Goal: Information Seeking & Learning: Learn about a topic

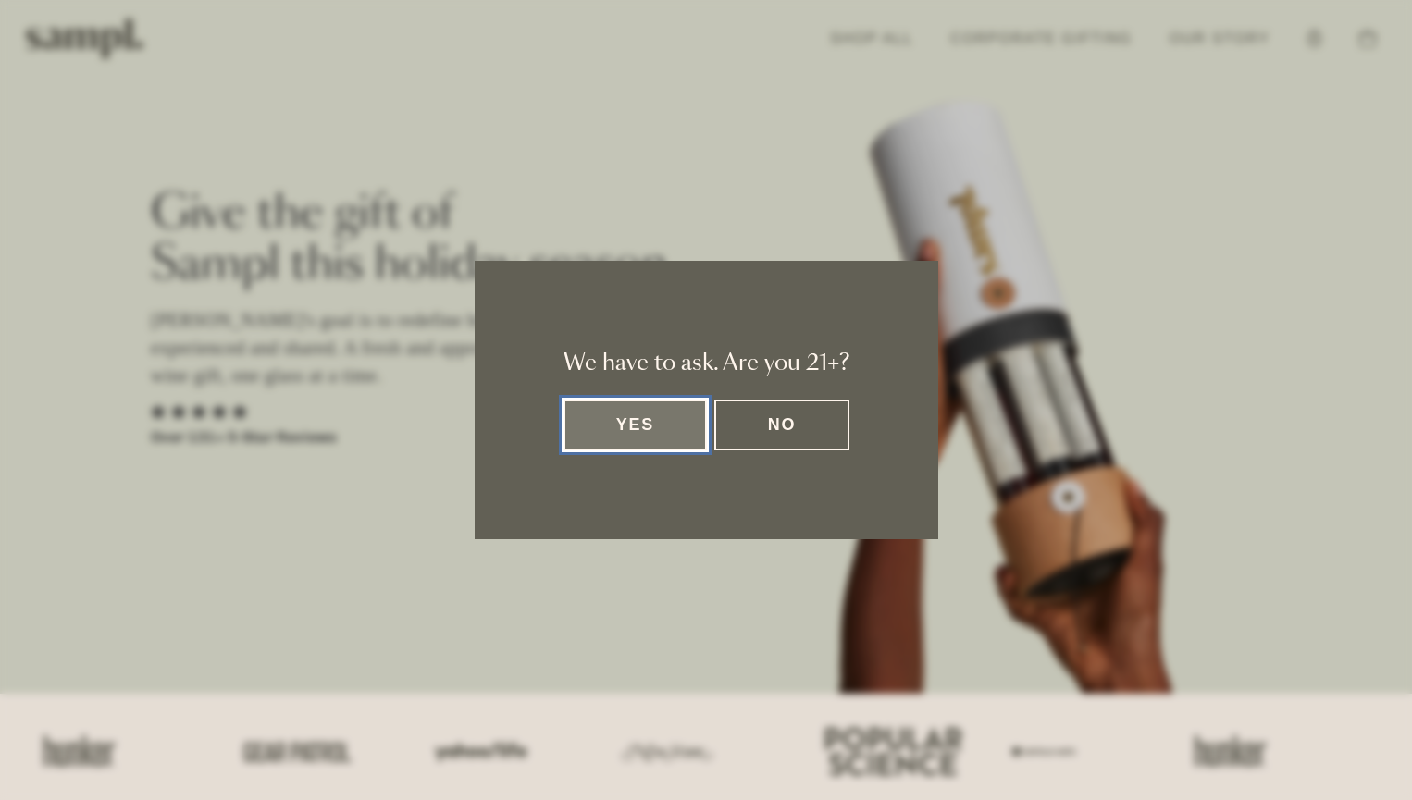
click at [651, 425] on button "Yes" at bounding box center [635, 425] width 144 height 51
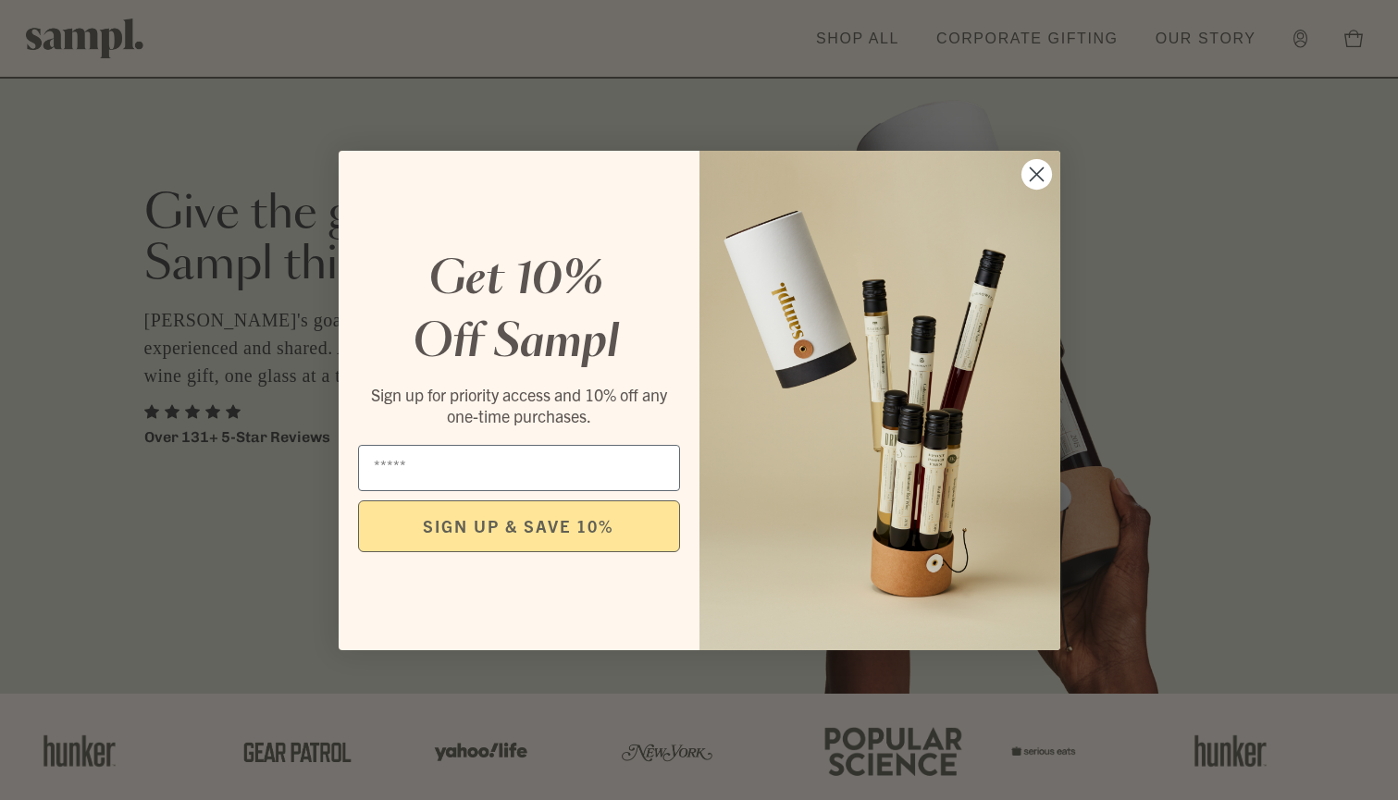
scroll to position [93, 0]
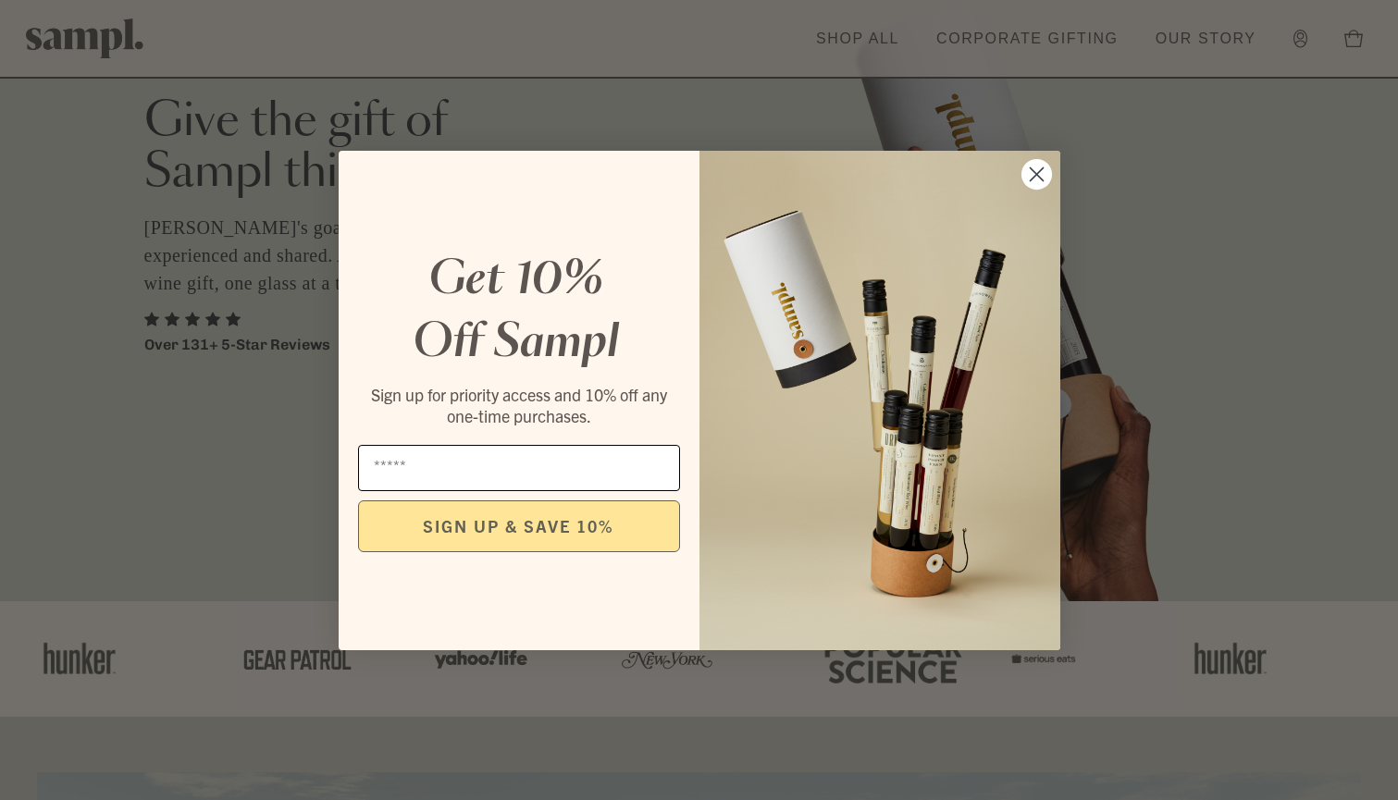
click at [528, 472] on input "Email" at bounding box center [519, 468] width 322 height 46
type input "**********"
click at [542, 533] on button "SIGN UP & SAVE 10%" at bounding box center [519, 527] width 322 height 52
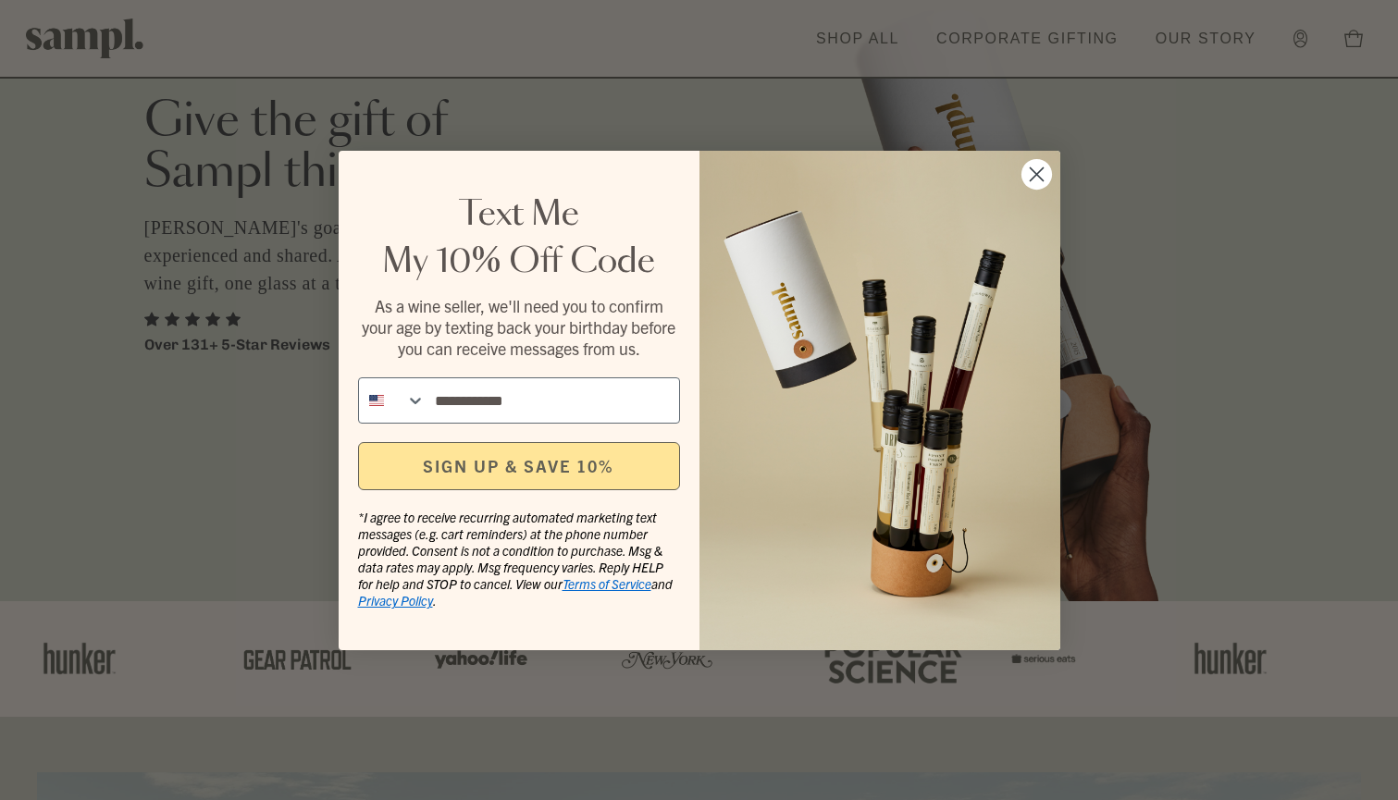
type input "**********"
click at [581, 472] on button "SIGN UP & SAVE 10%" at bounding box center [519, 466] width 322 height 48
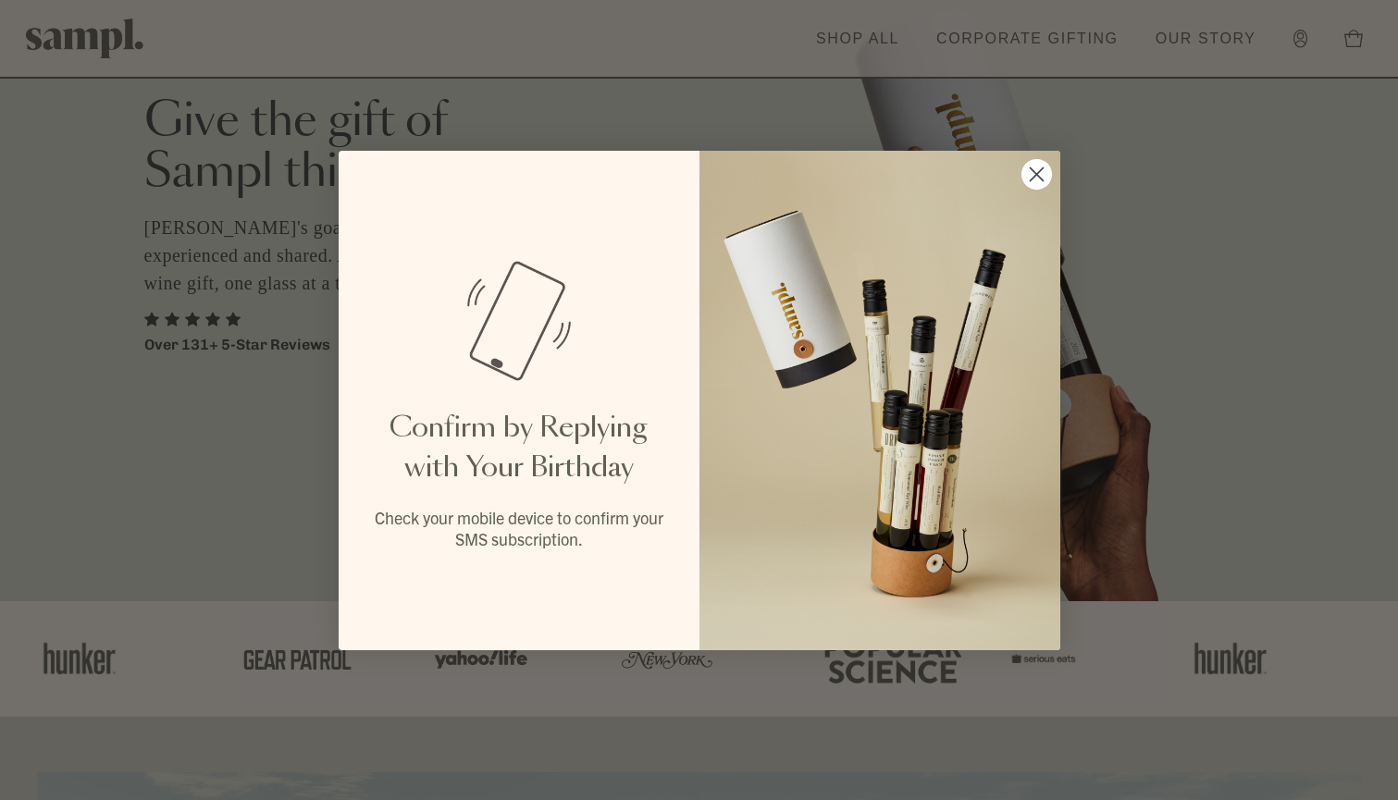
click at [1036, 167] on circle "Close dialog" at bounding box center [1036, 173] width 31 height 31
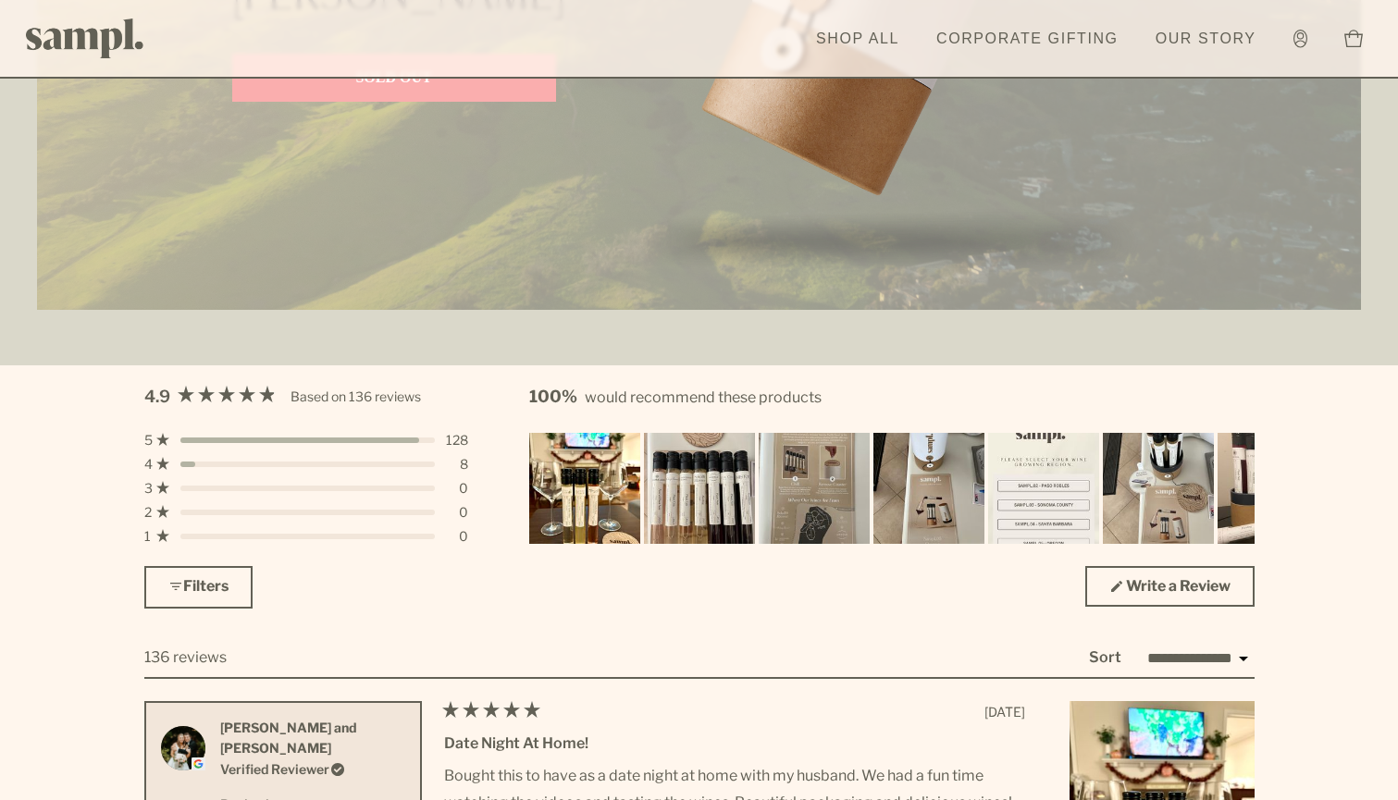
scroll to position [5274, 0]
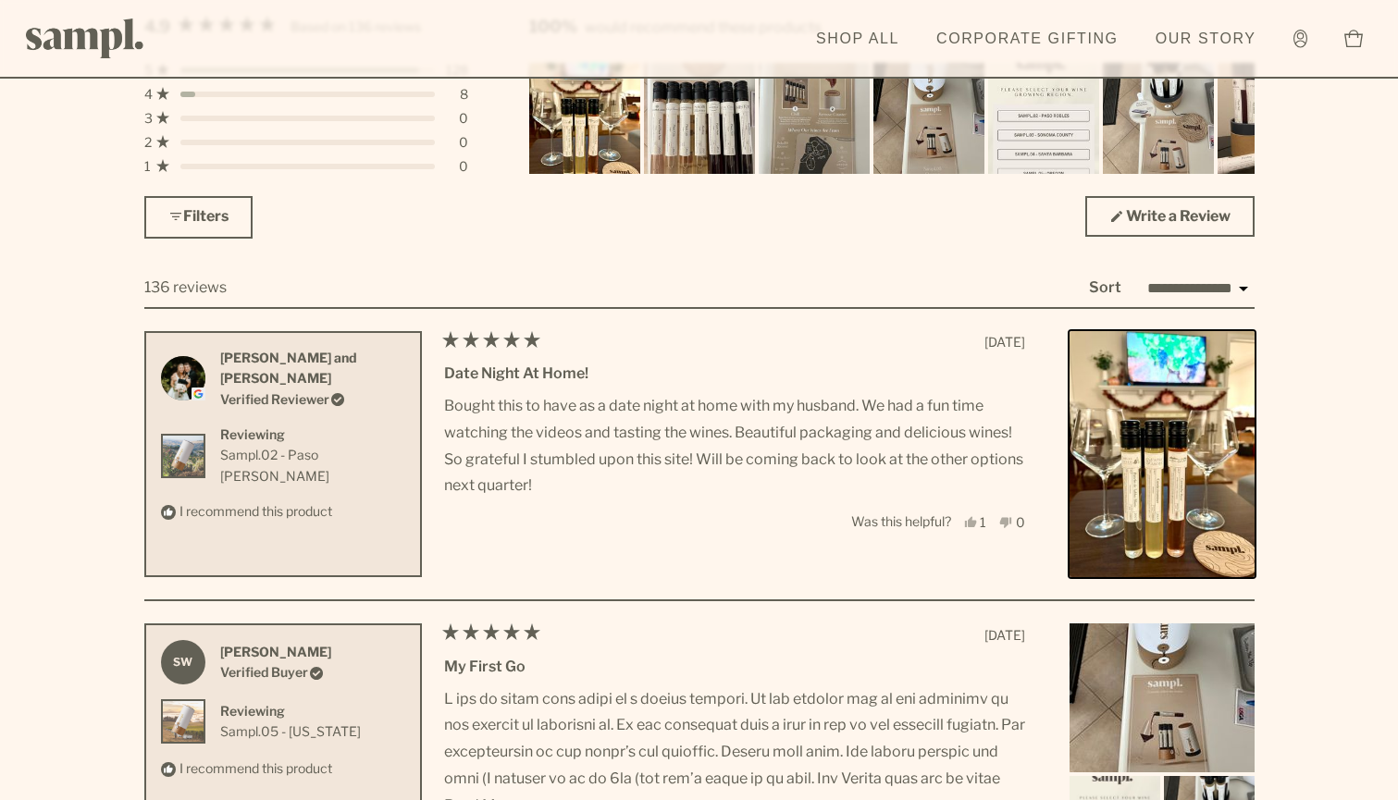
click at [1150, 460] on img "Rated 4.9 out of 5 stars Based on 136 reviews" at bounding box center [1162, 454] width 194 height 259
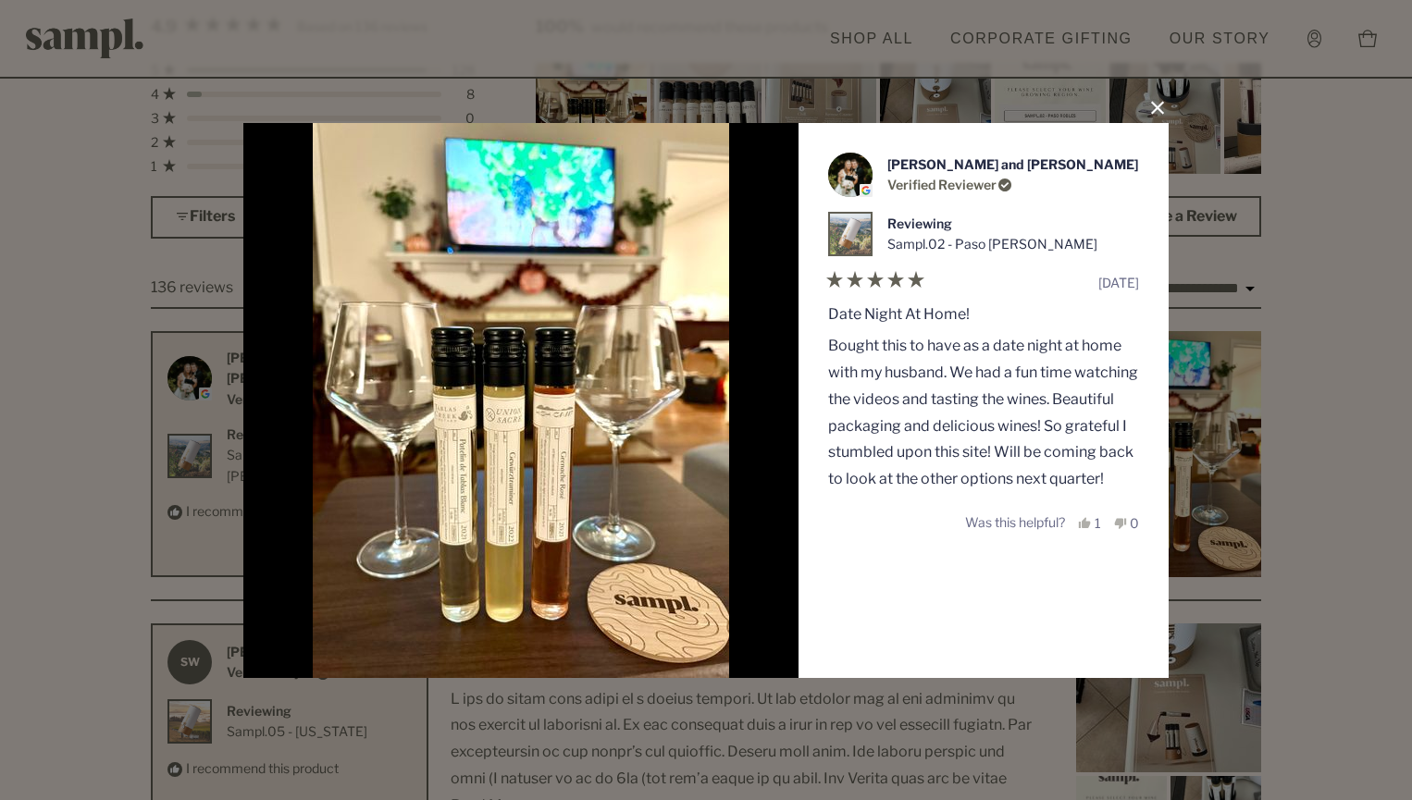
click at [1160, 105] on button "Close Dialog" at bounding box center [1158, 108] width 30 height 30
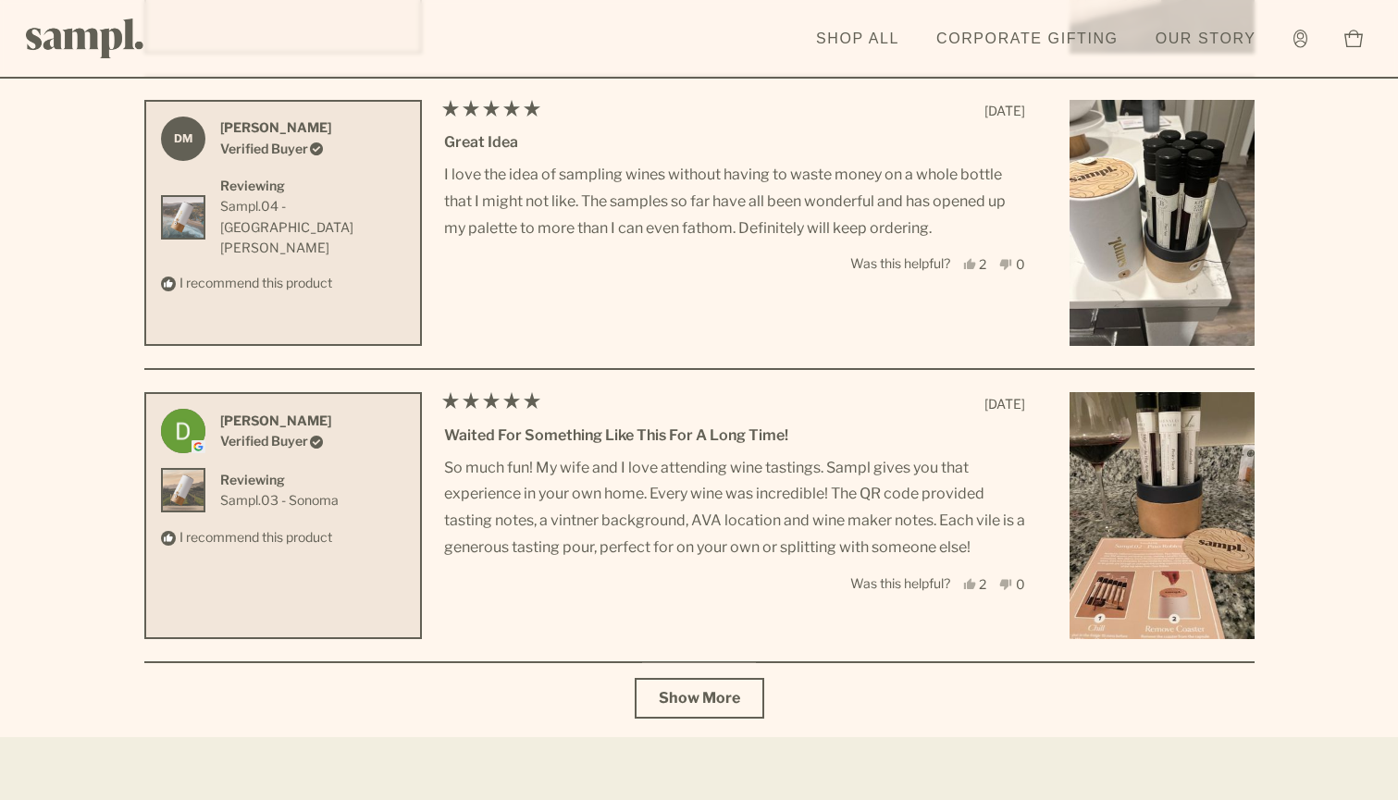
scroll to position [6662, 0]
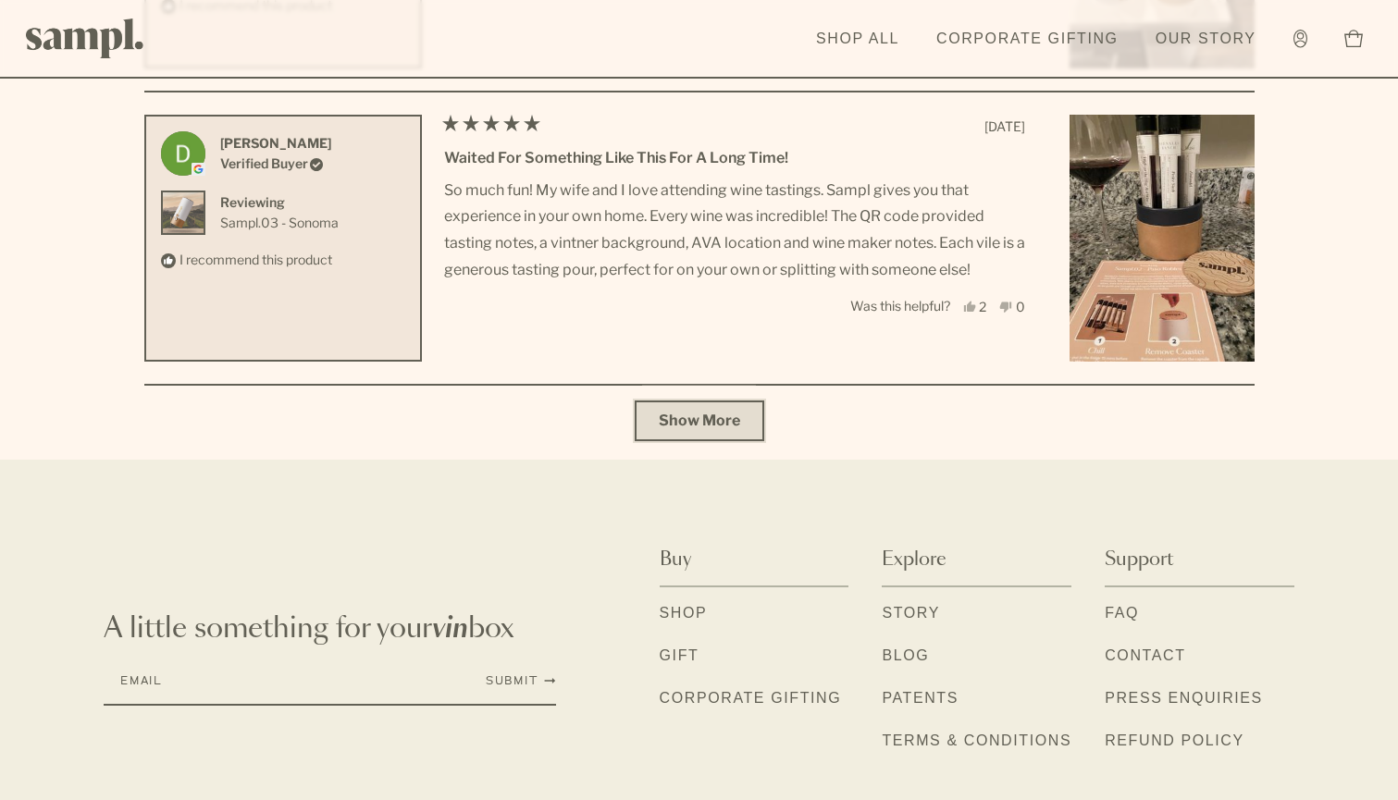
click at [719, 428] on span "Show More" at bounding box center [699, 421] width 81 height 18
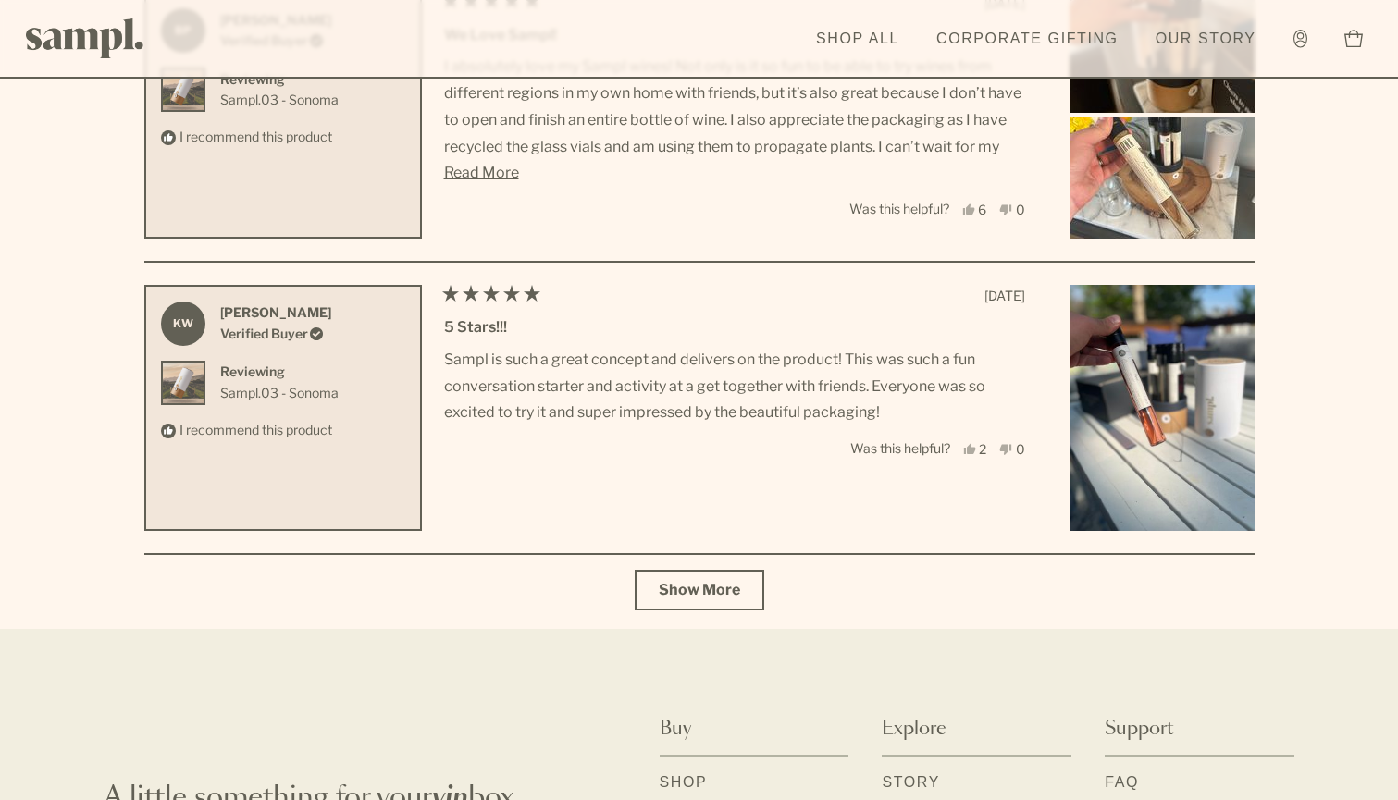
scroll to position [8217, 0]
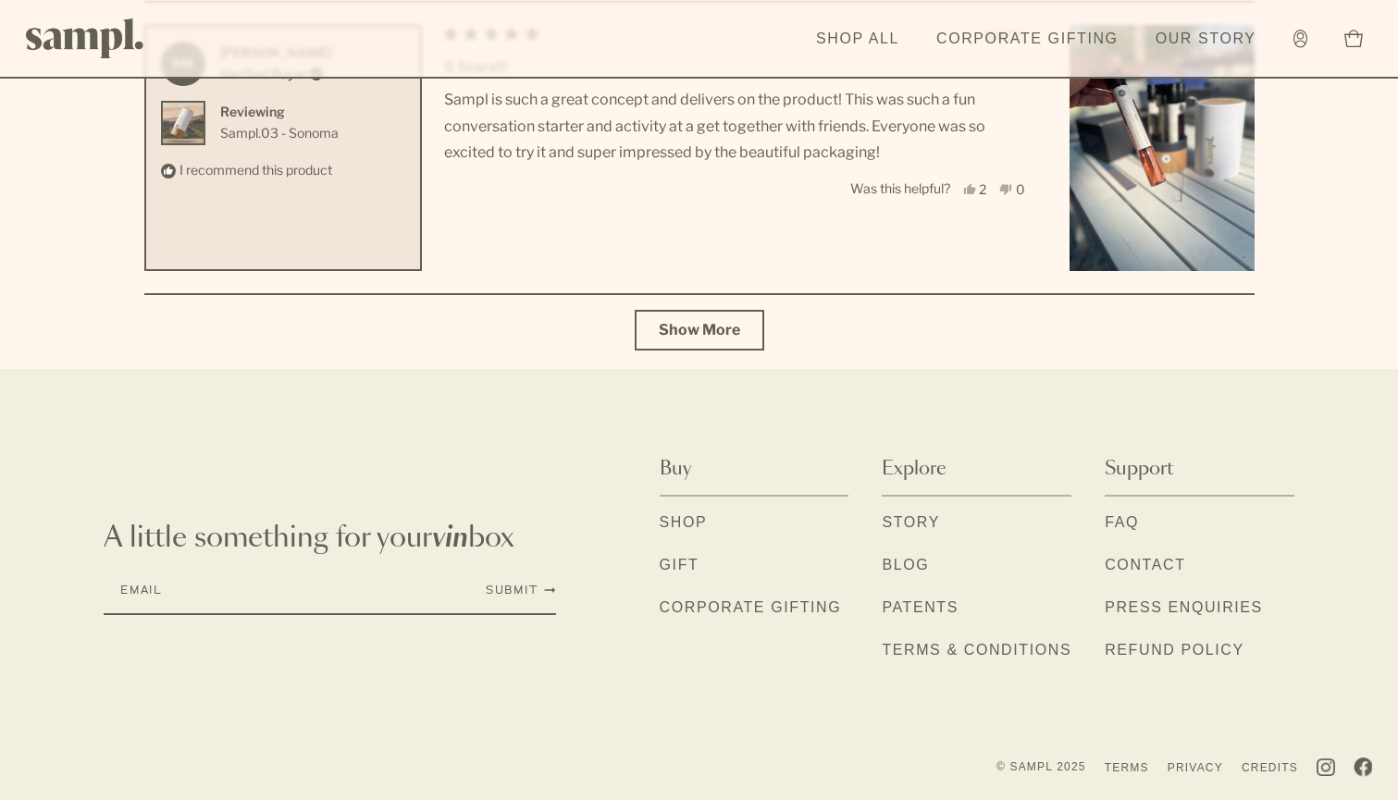
click at [688, 518] on link "Shop" at bounding box center [684, 524] width 48 height 24
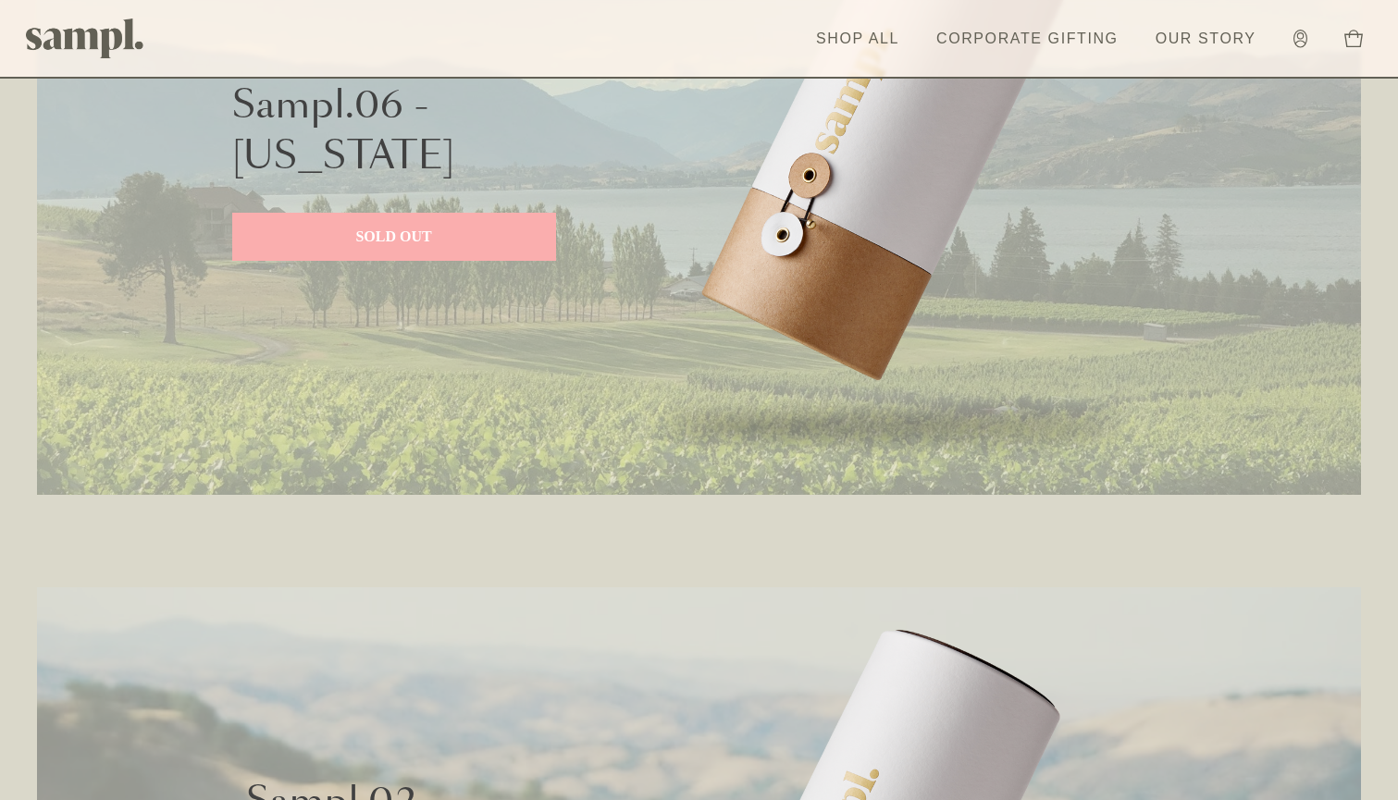
scroll to position [648, 0]
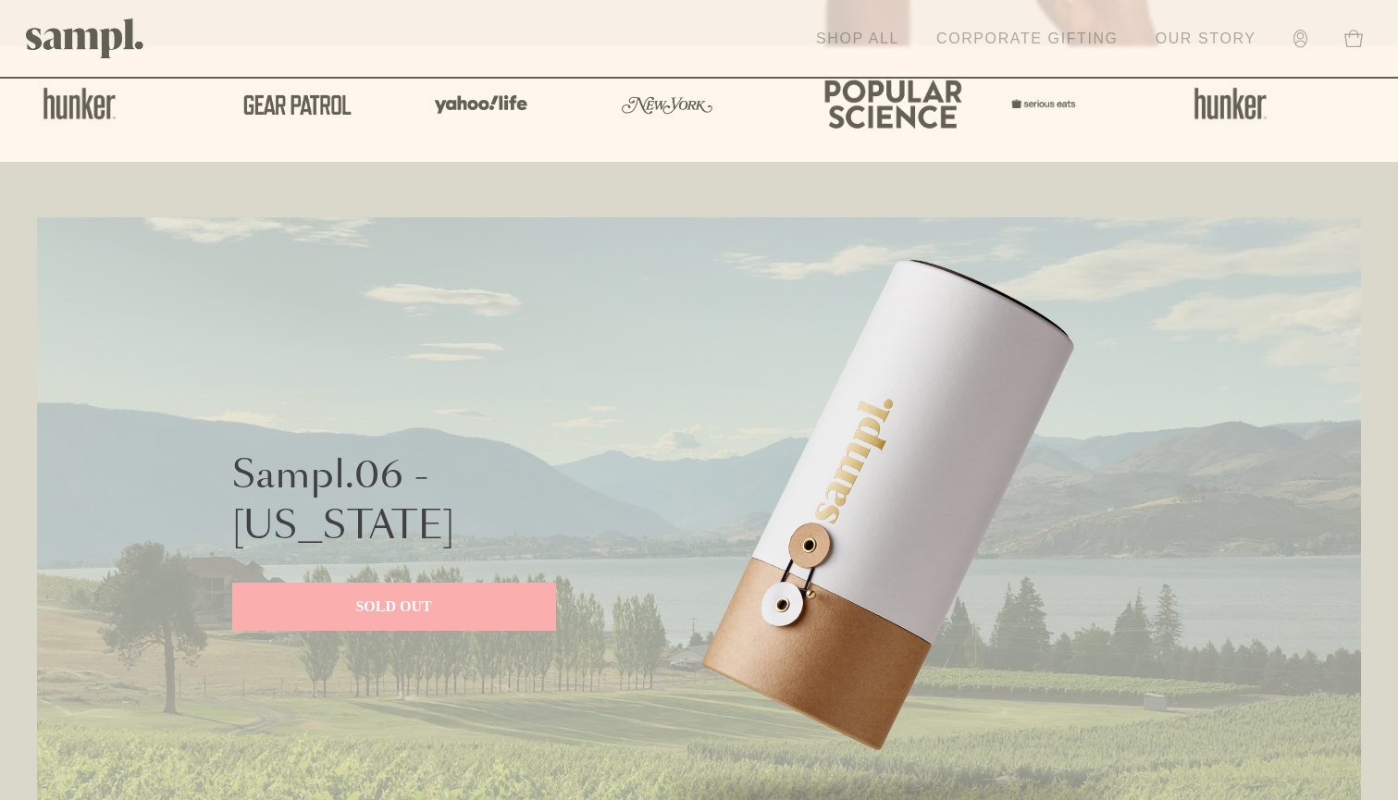
click at [983, 33] on link "Corporate Gifting" at bounding box center [1027, 39] width 201 height 41
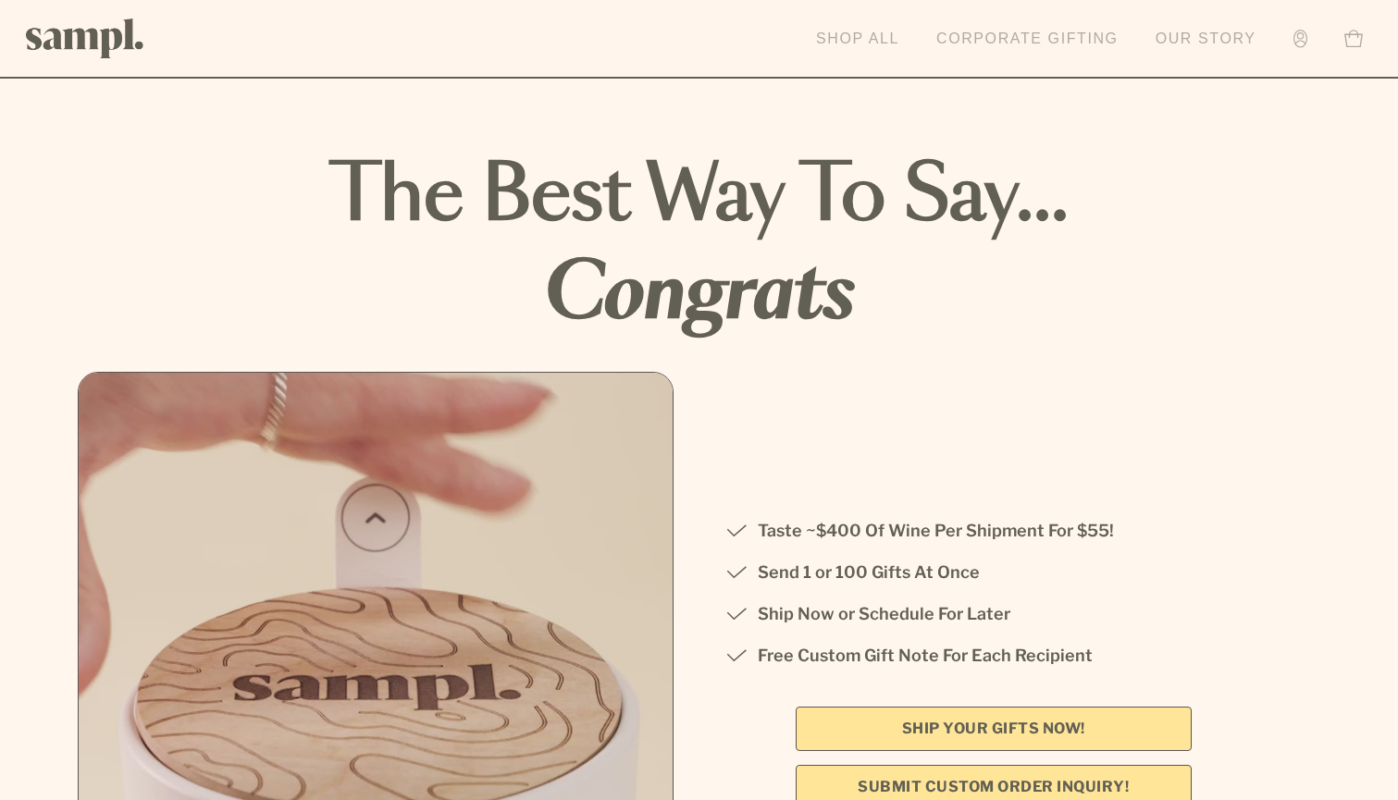
click at [1215, 33] on link "Our Story" at bounding box center [1205, 39] width 119 height 41
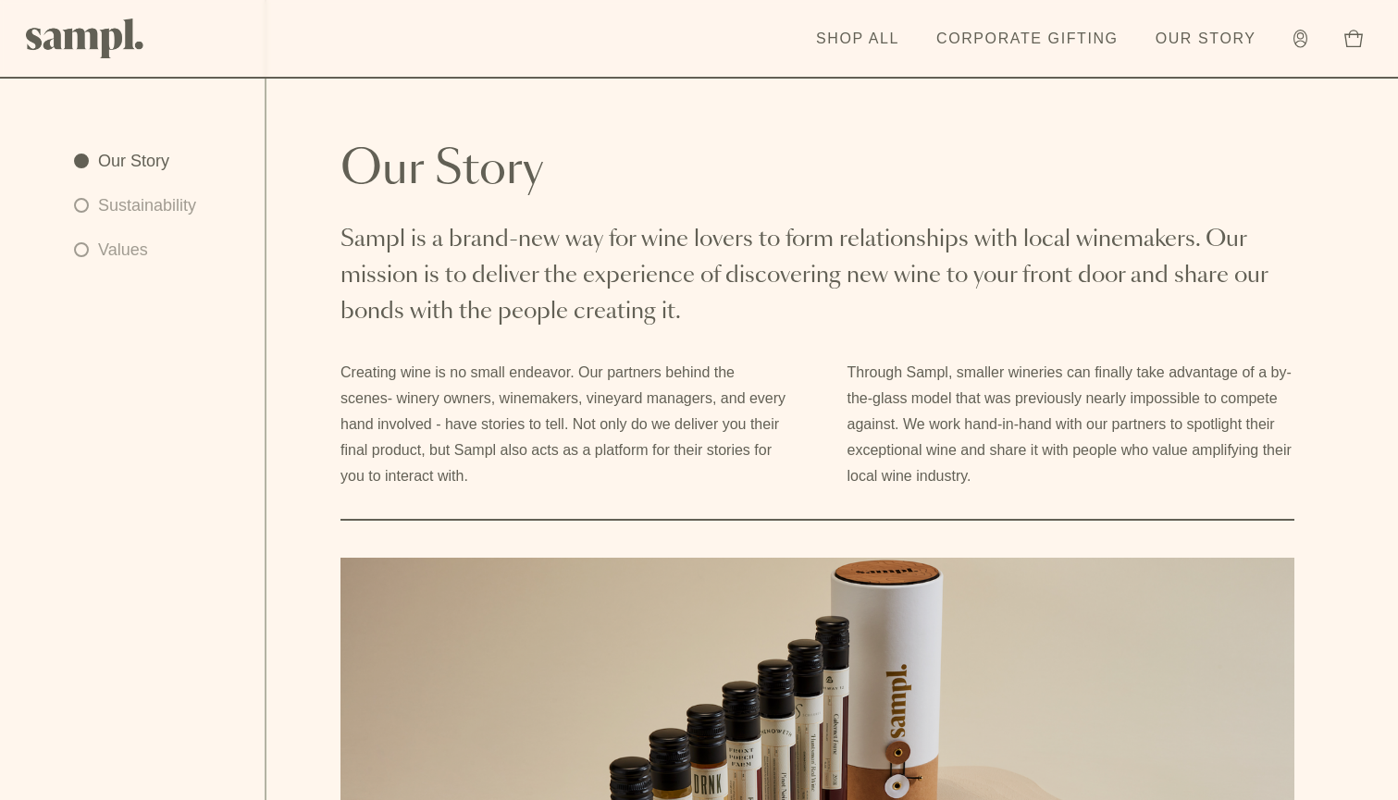
click at [1145, 164] on h2 "Our Story" at bounding box center [817, 170] width 954 height 44
click at [132, 155] on link "Our Story" at bounding box center [135, 161] width 122 height 26
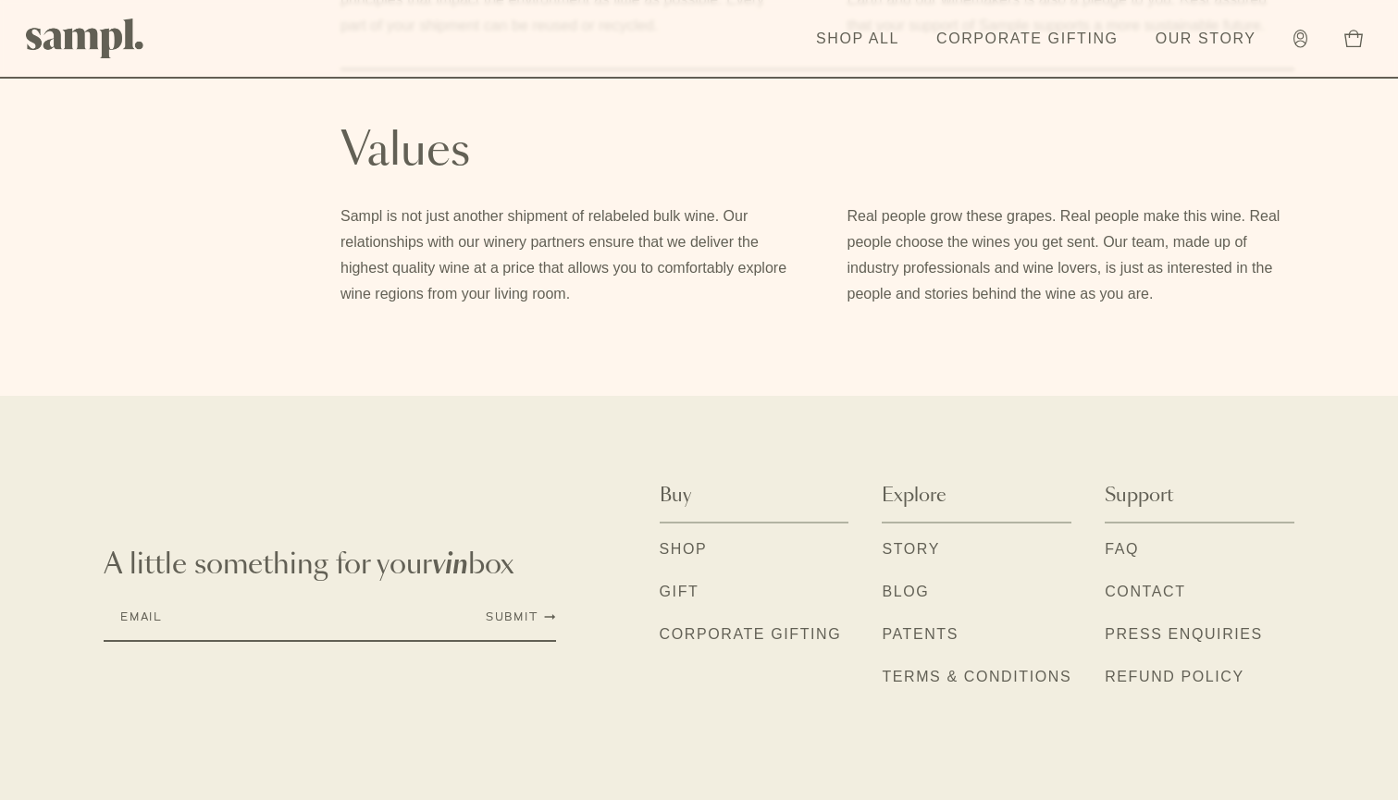
scroll to position [1507, 0]
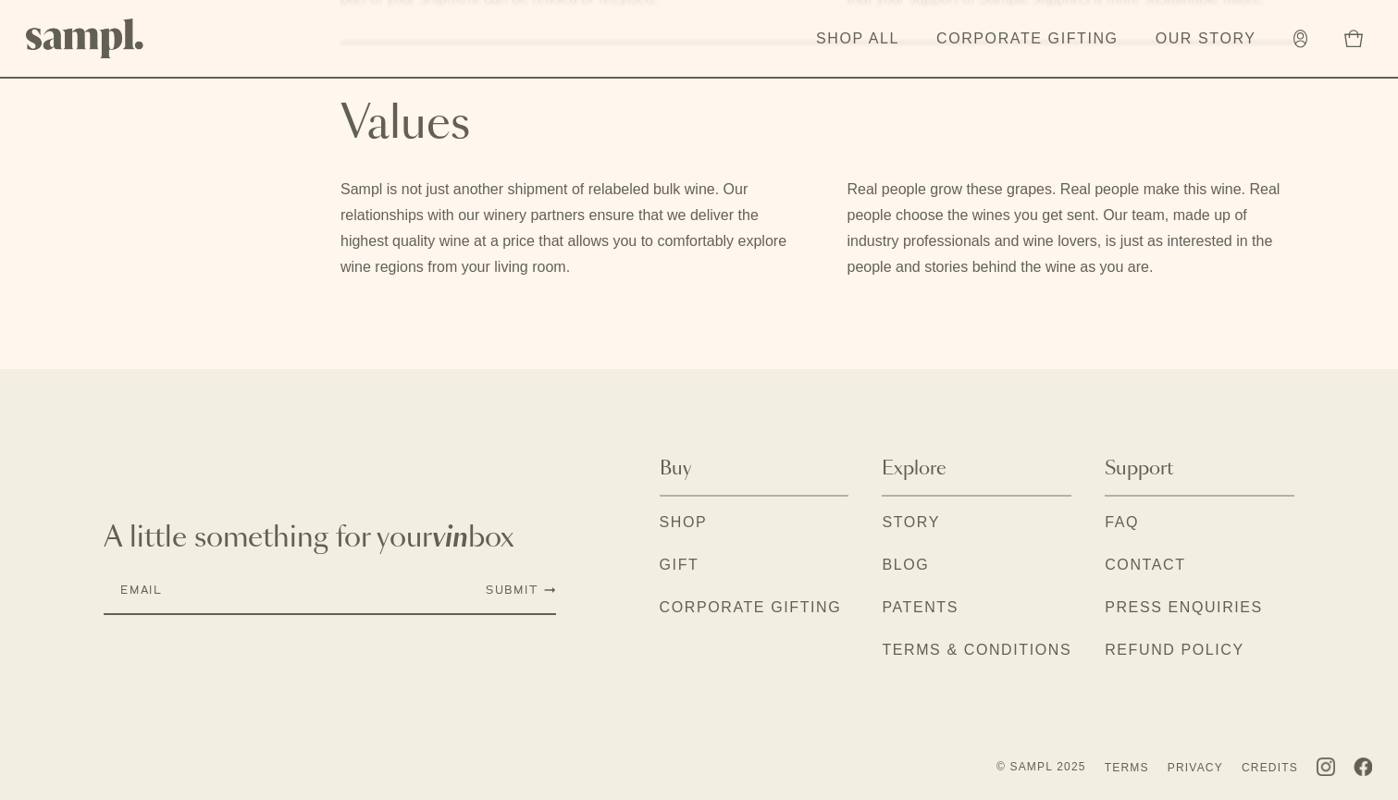
click at [920, 605] on link "Patents" at bounding box center [920, 609] width 77 height 24
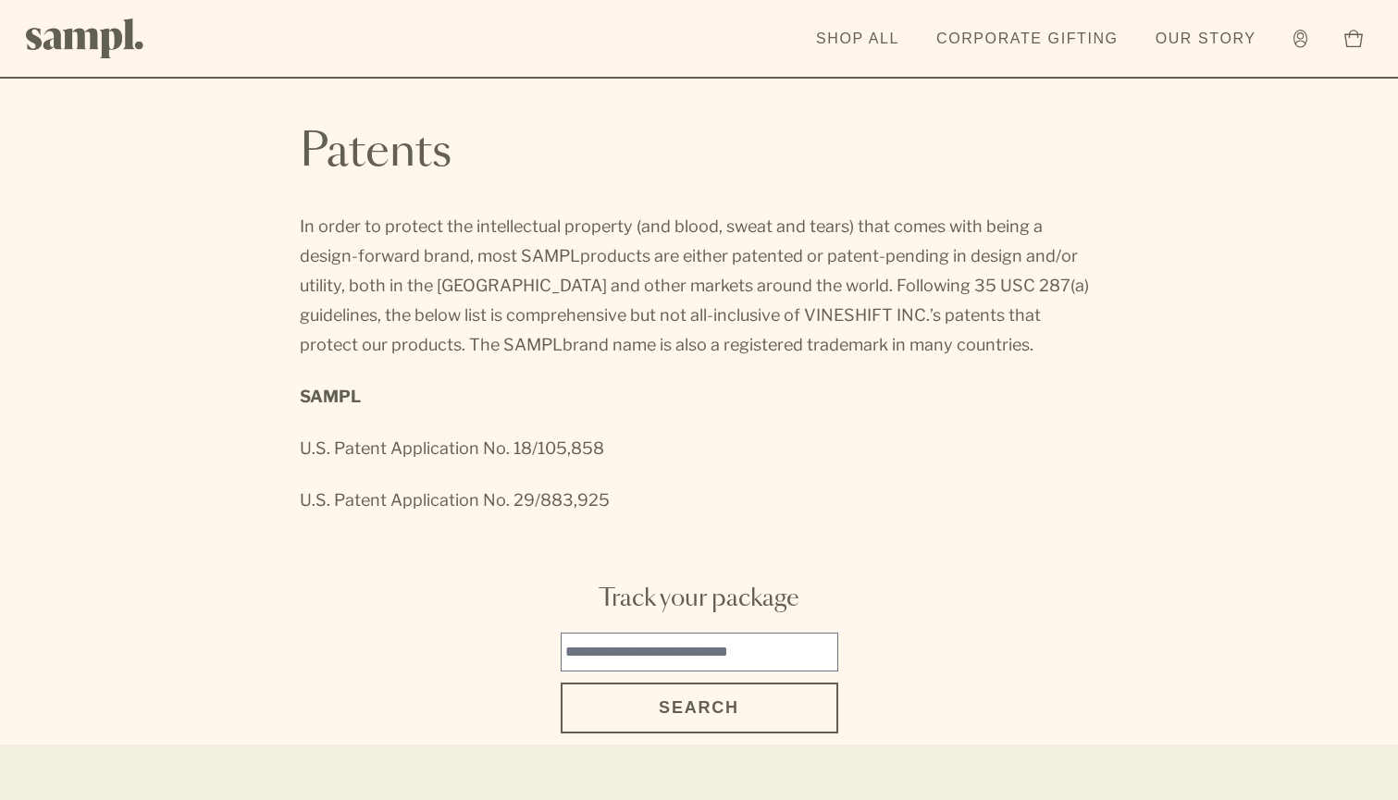
scroll to position [362, 0]
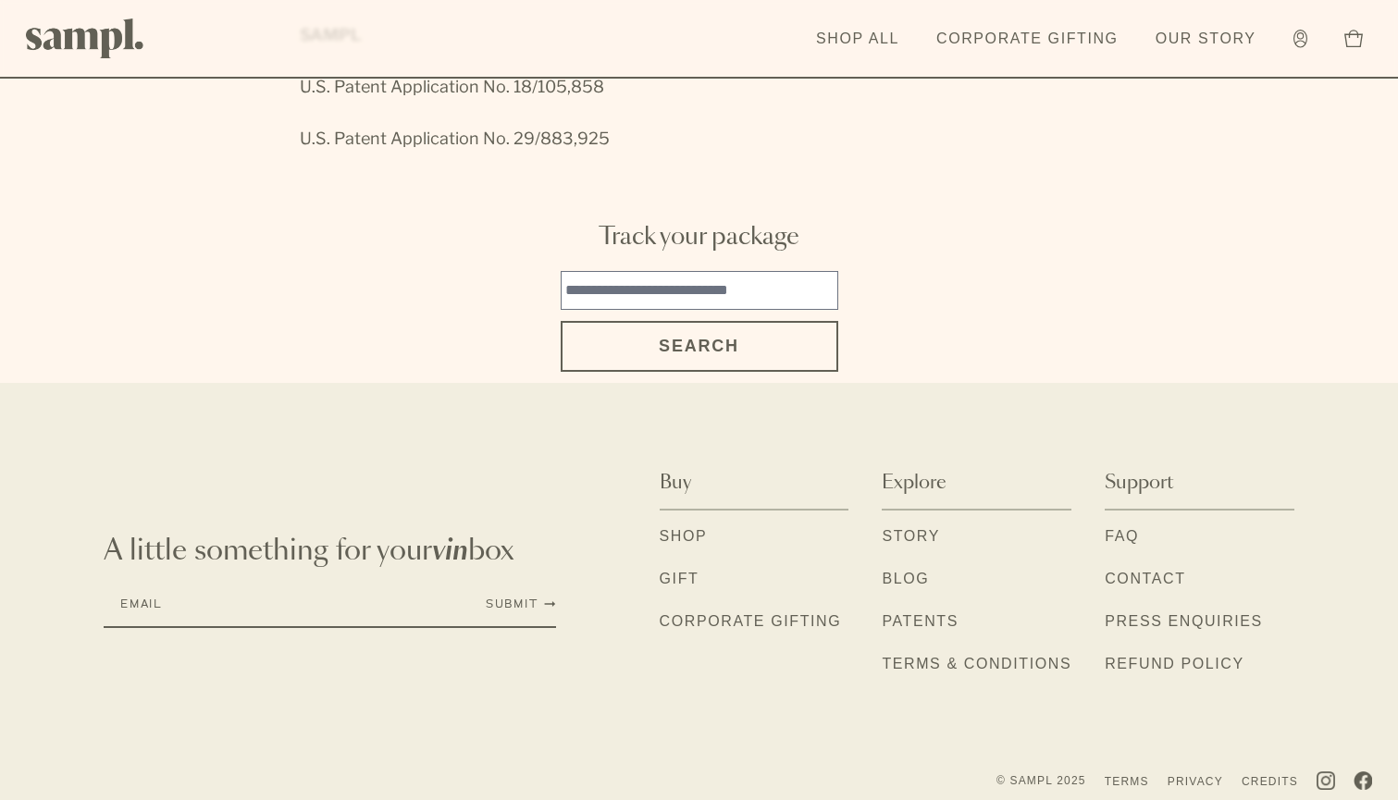
click at [912, 526] on link "Story" at bounding box center [911, 538] width 58 height 24
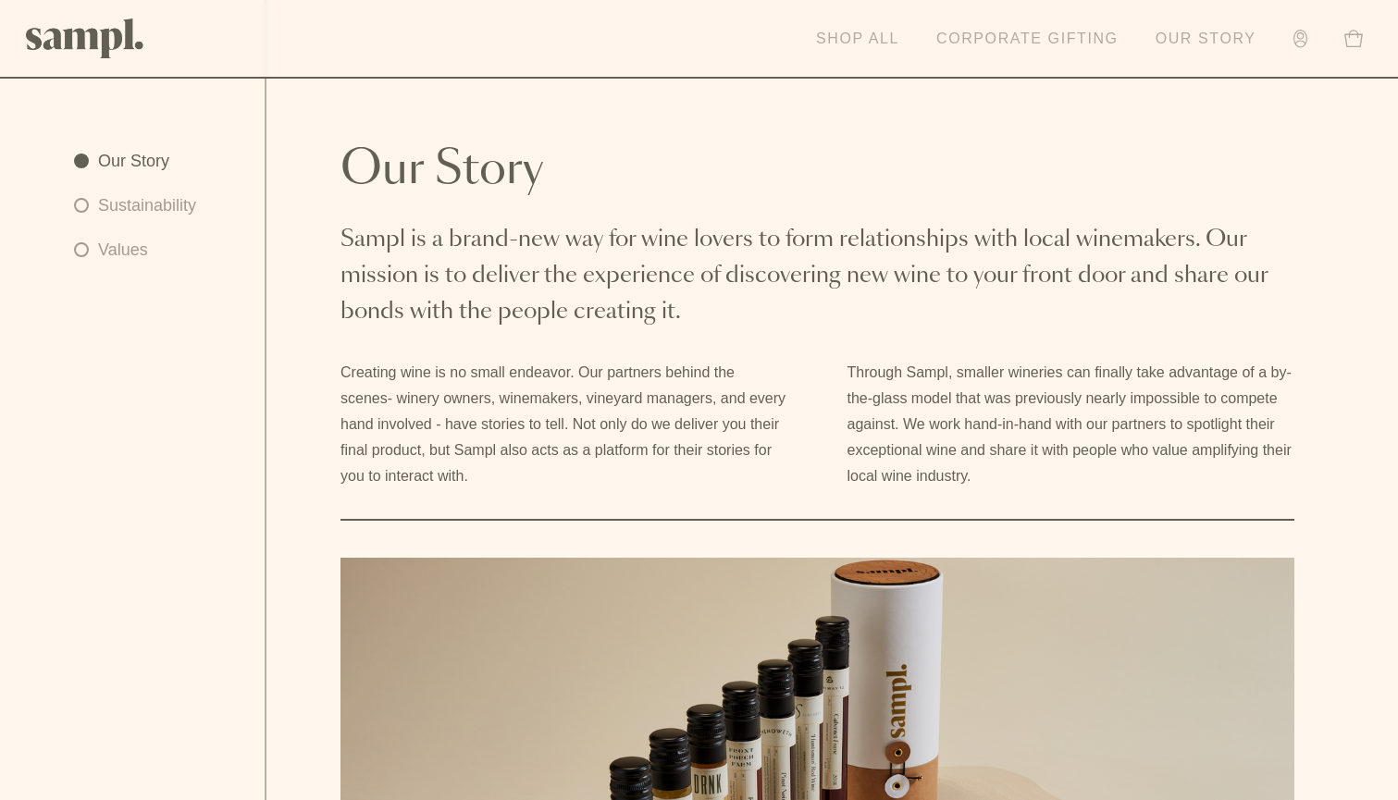
click at [1183, 40] on link "Our Story" at bounding box center [1205, 39] width 119 height 41
